Goal: Obtain resource: Download file/media

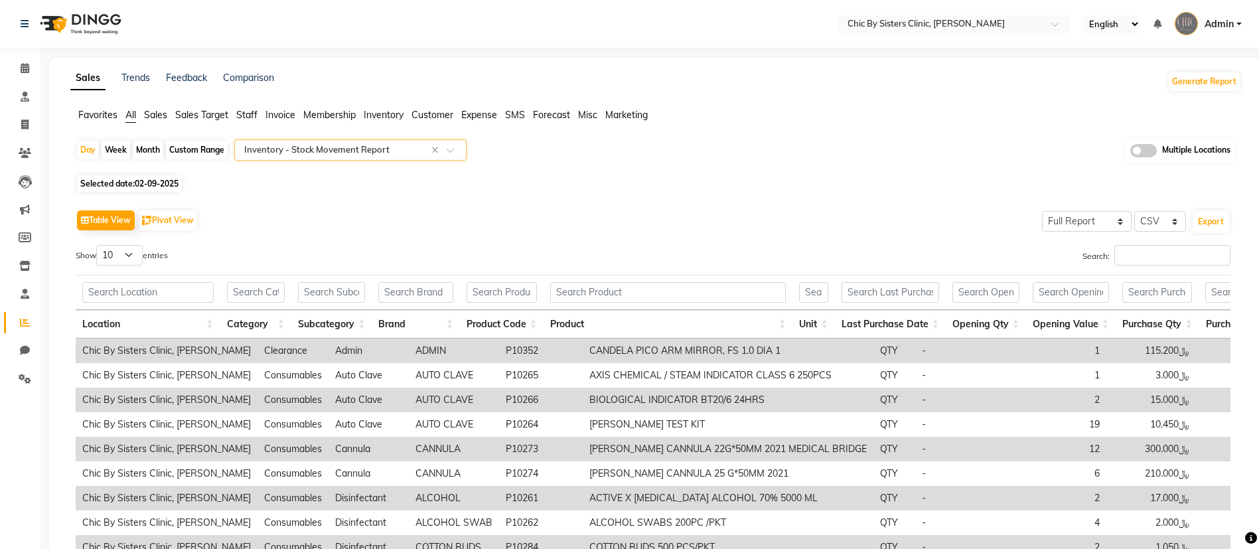
select select "full_report"
select select "csv"
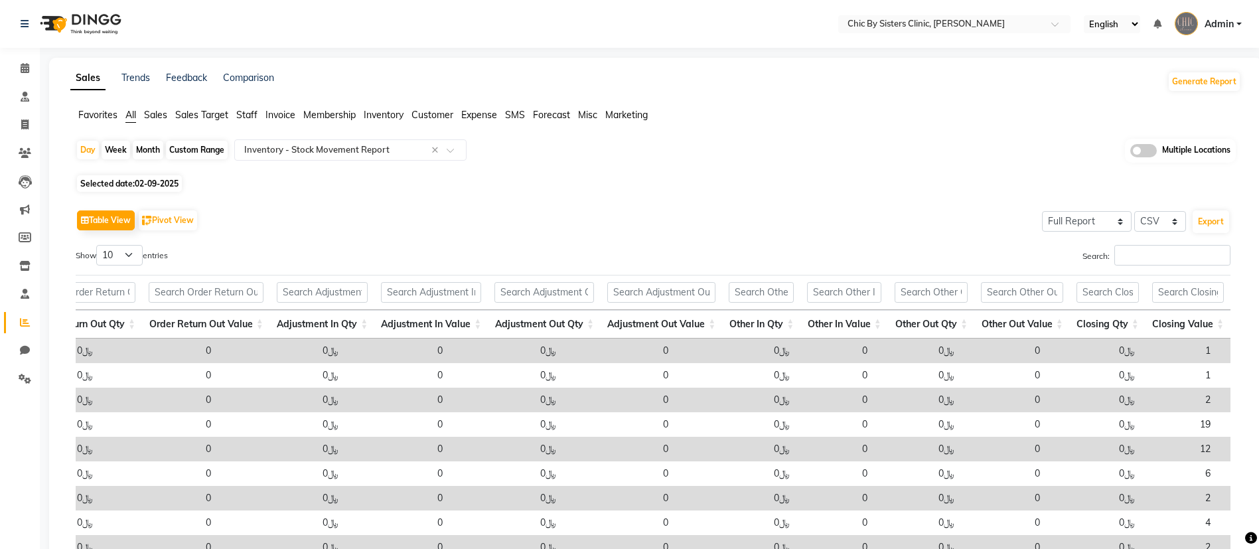
click at [152, 146] on div "Month" at bounding box center [148, 150] width 31 height 19
select select "9"
select select "2025"
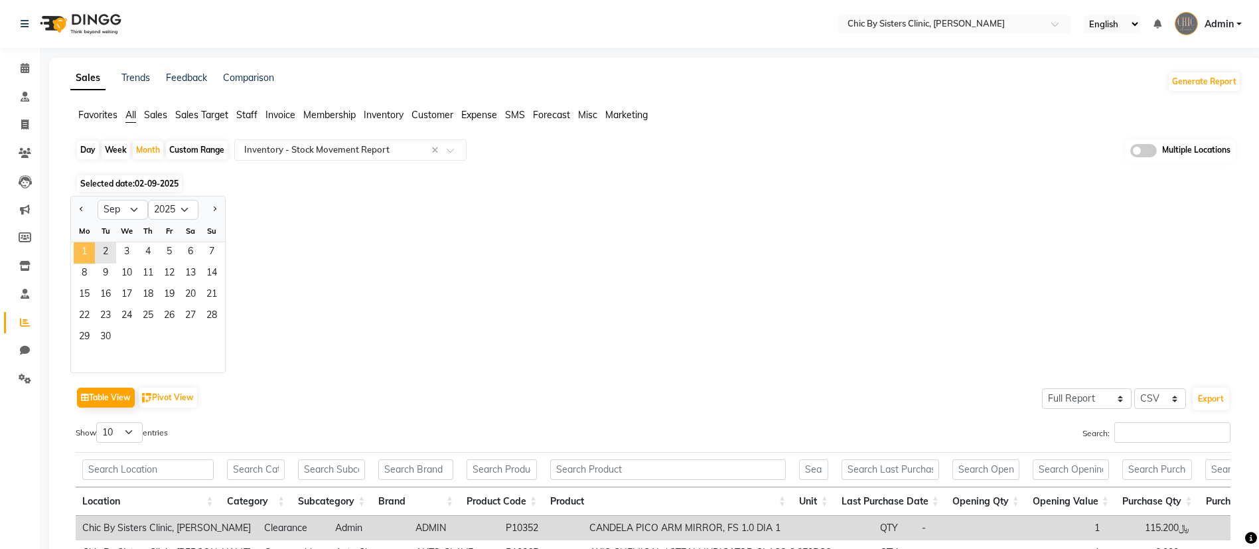
click at [85, 256] on span "1" at bounding box center [84, 252] width 21 height 21
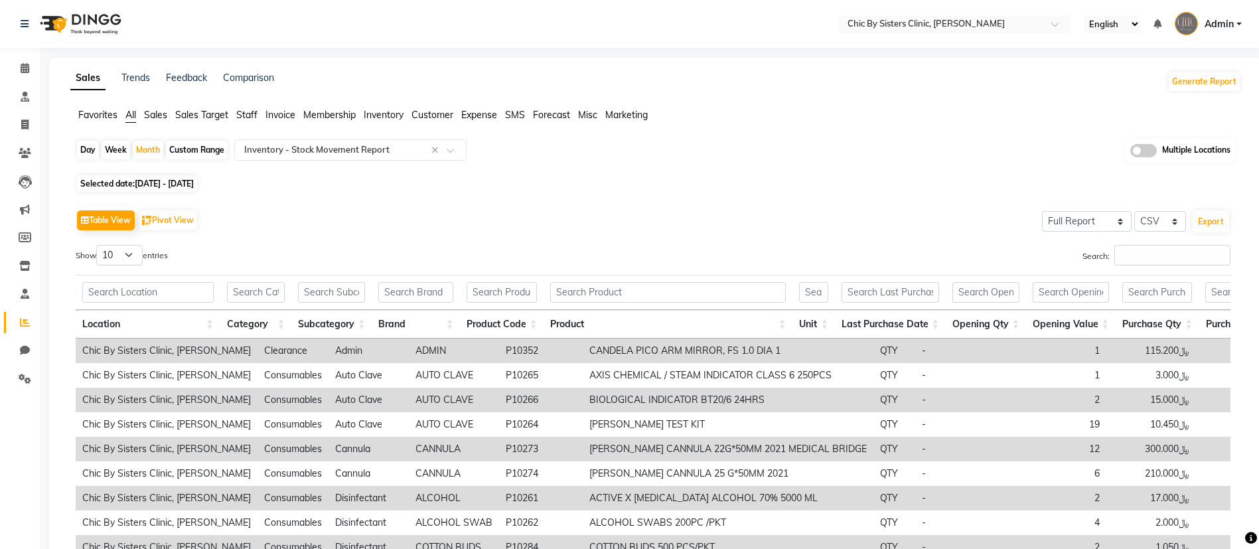
click at [1132, 153] on span at bounding box center [1143, 150] width 27 height 13
click at [1130, 153] on input "checkbox" at bounding box center [1130, 153] width 0 height 0
click at [581, 151] on span "Chic By Sisters Clinic, [PERSON_NAME]" at bounding box center [563, 150] width 147 height 10
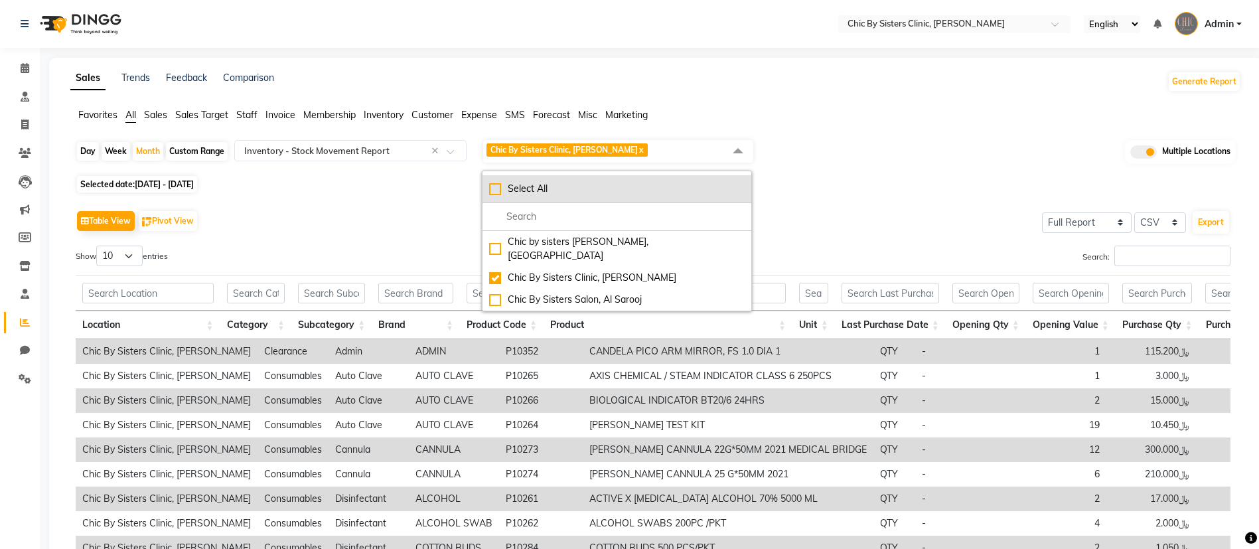
click at [494, 190] on div "Select All" at bounding box center [617, 189] width 256 height 14
checkbox input "true"
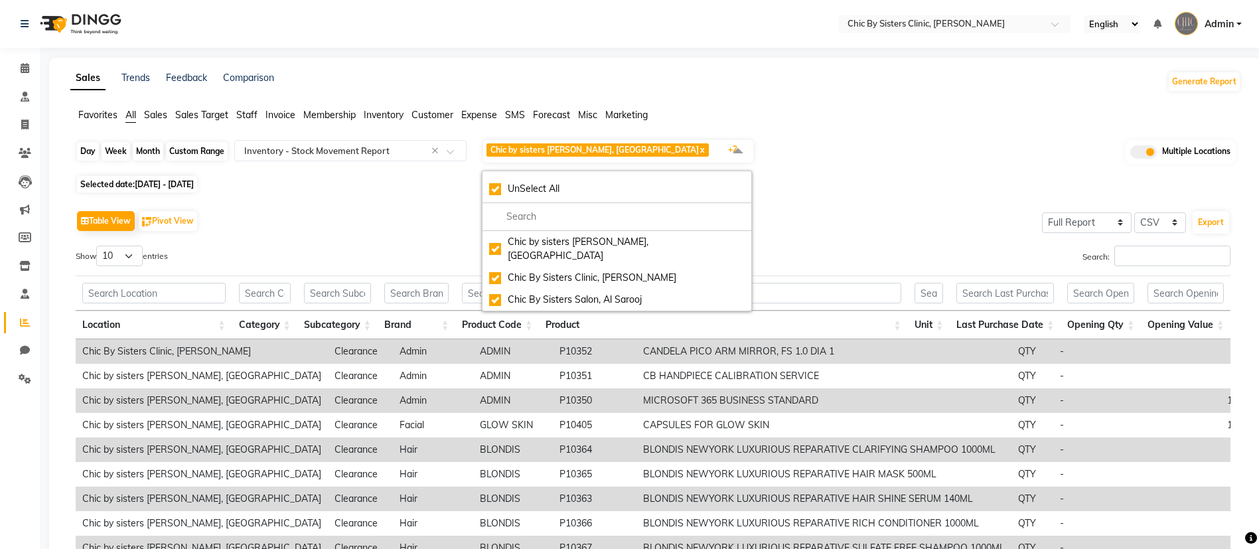
click at [149, 151] on div "Month" at bounding box center [148, 151] width 31 height 19
select select "9"
select select "2025"
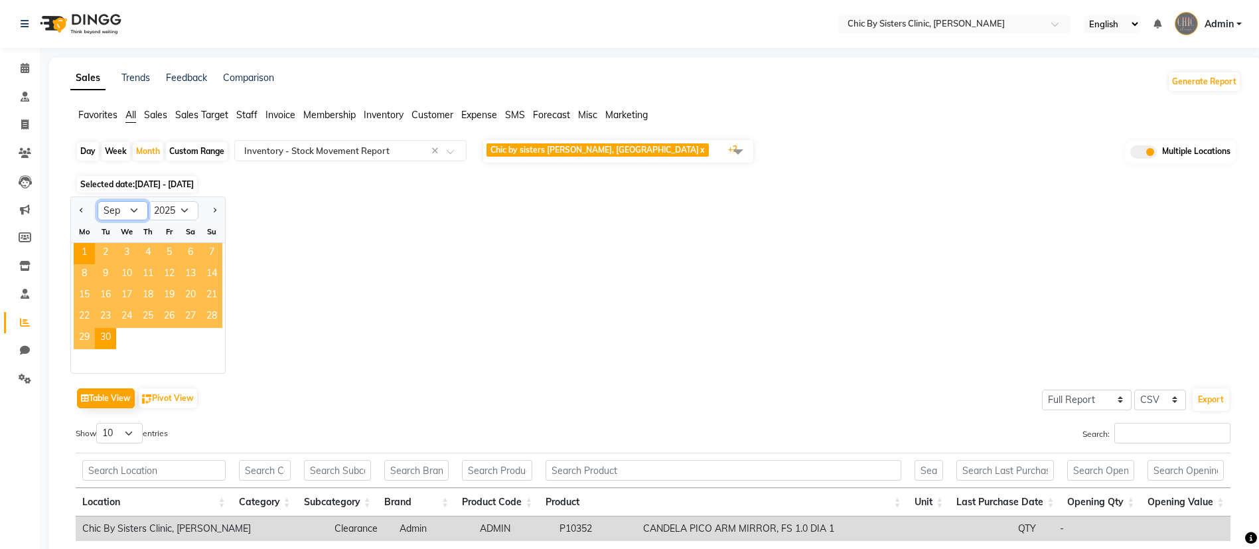
click at [134, 212] on select "Jan Feb Mar Apr May Jun [DATE] Aug Sep Oct Nov Dec" at bounding box center [123, 211] width 50 height 20
select select "8"
click at [98, 201] on select "Jan Feb Mar Apr May Jun [DATE] Aug Sep Oct Nov Dec" at bounding box center [123, 211] width 50 height 20
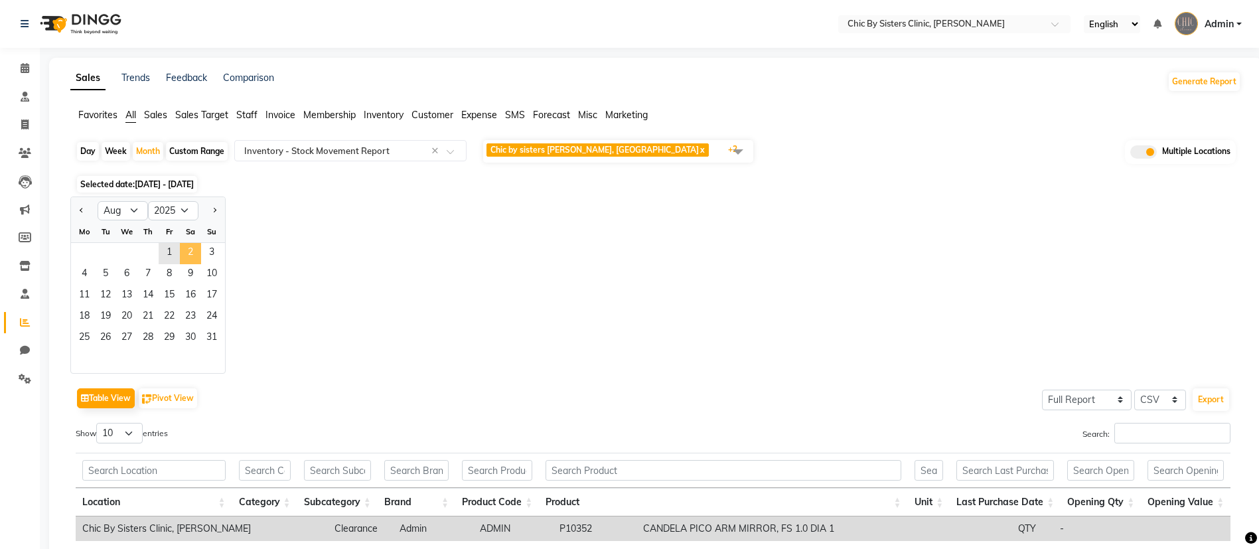
click at [183, 248] on span "2" at bounding box center [190, 253] width 21 height 21
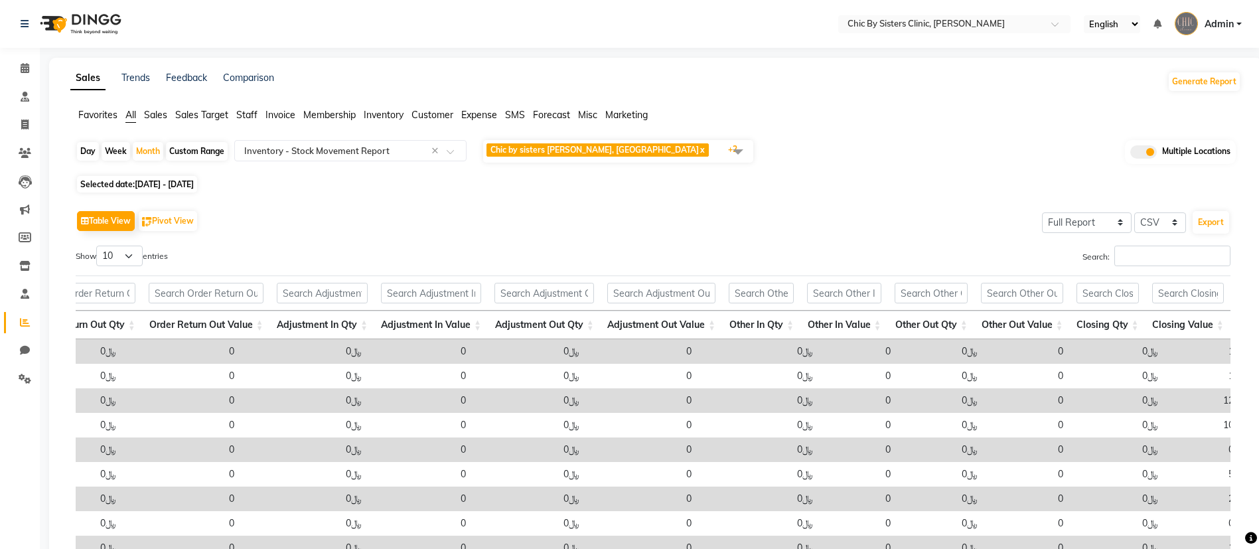
click at [186, 183] on span "[DATE] - [DATE]" at bounding box center [164, 184] width 59 height 10
select select "8"
select select "2025"
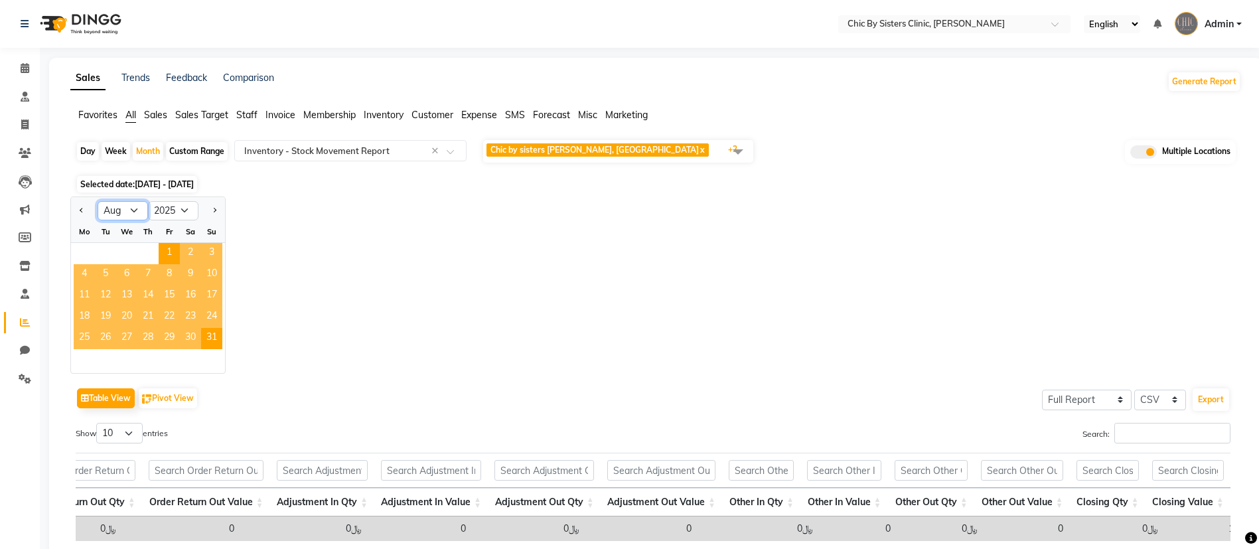
click at [133, 216] on select "Jan Feb Mar Apr May Jun [DATE] Aug Sep Oct Nov Dec" at bounding box center [123, 211] width 50 height 20
select select "9"
click at [98, 201] on select "Jan Feb Mar Apr May Jun [DATE] Aug Sep Oct Nov Dec" at bounding box center [123, 211] width 50 height 20
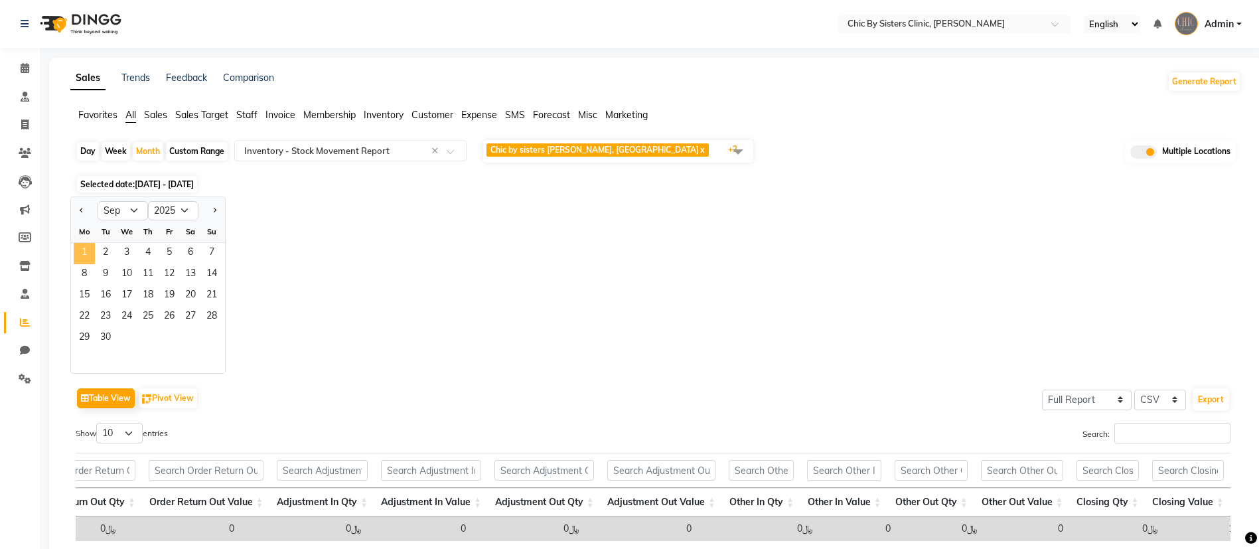
click at [86, 254] on span "1" at bounding box center [84, 253] width 21 height 21
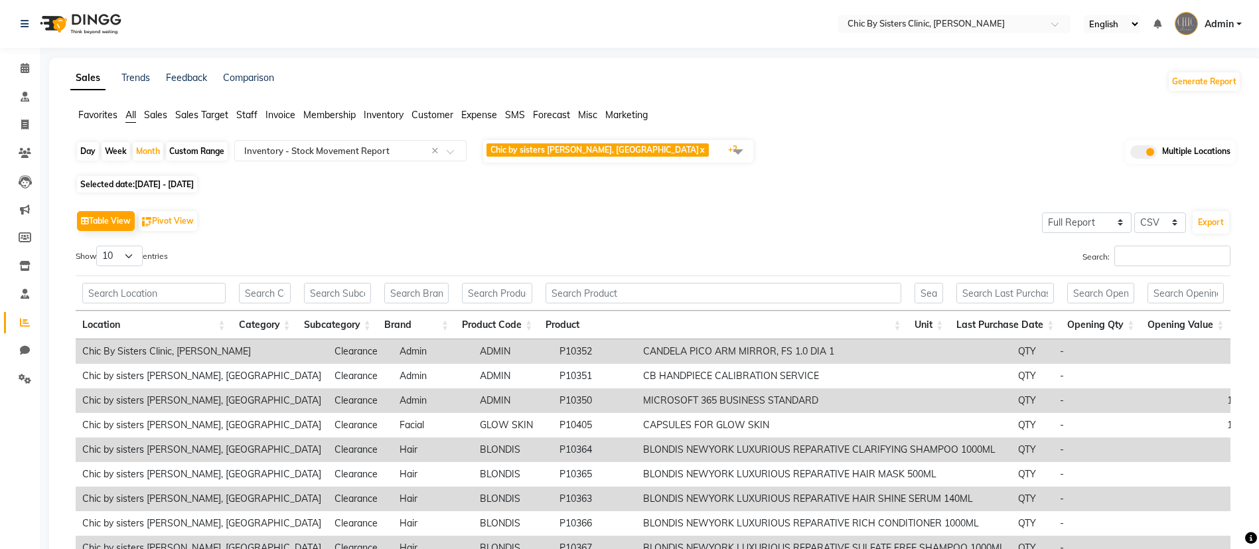
scroll to position [167, 0]
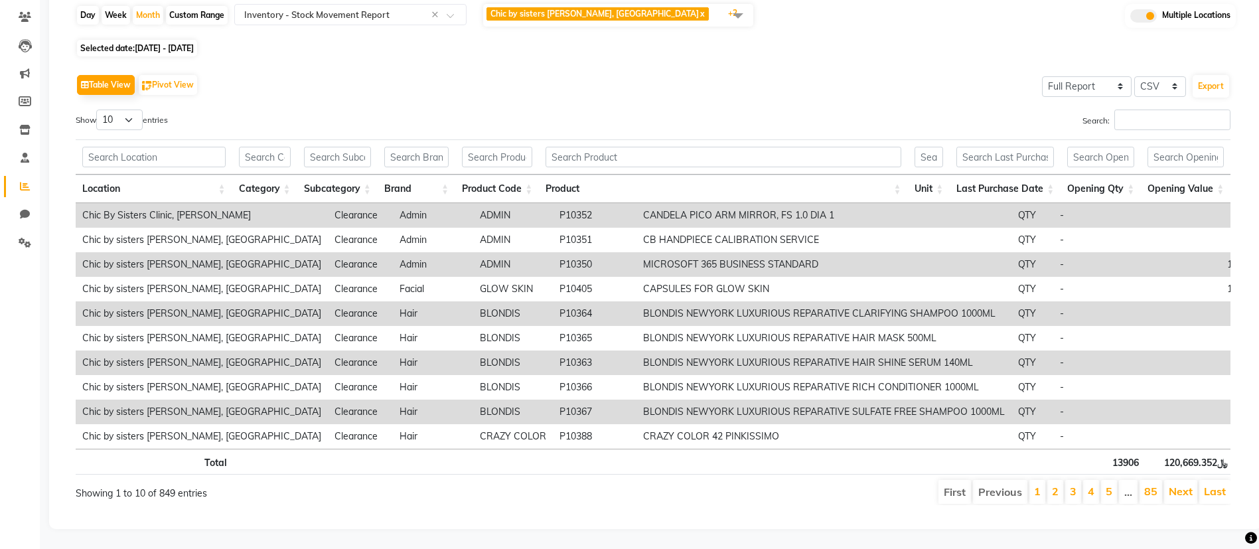
click at [836, 60] on div "Table View Pivot View Select Full Report Filtered Report Select CSV PDF Export …" at bounding box center [653, 287] width 1176 height 455
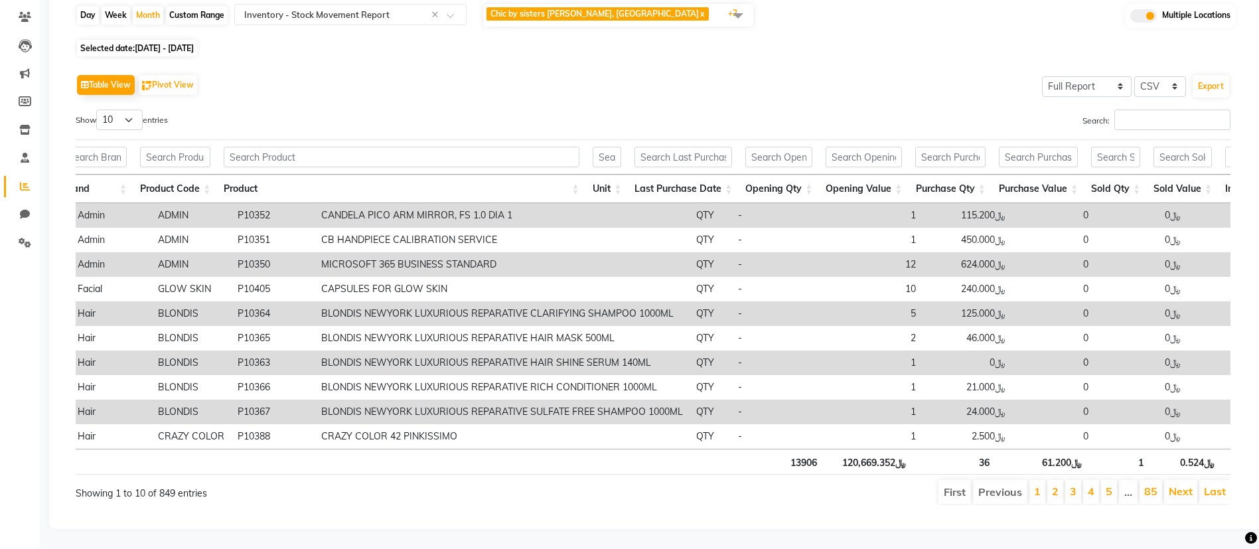
scroll to position [0, 346]
